Goal: Find specific page/section: Find specific page/section

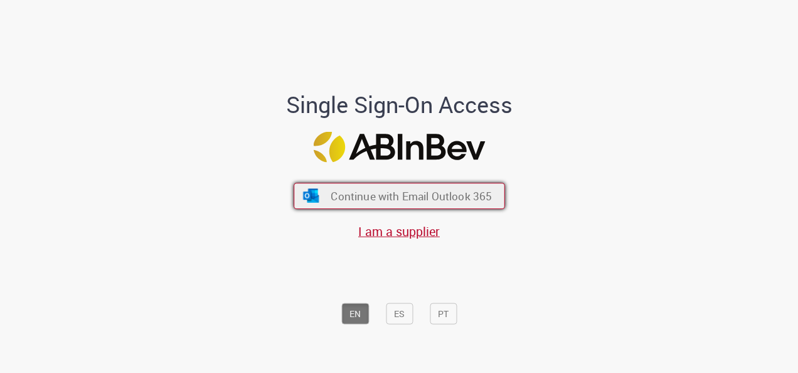
click at [356, 196] on span "Continue with Email Outlook 365" at bounding box center [411, 196] width 161 height 14
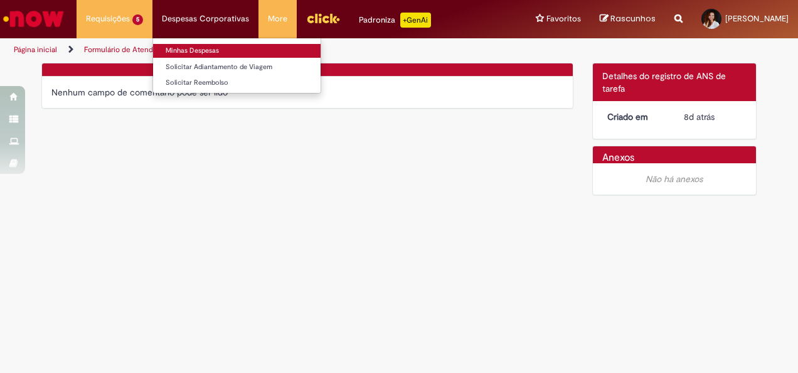
click at [194, 50] on link "Minhas Despesas" at bounding box center [237, 51] width 168 height 14
